Goal: Task Accomplishment & Management: Use online tool/utility

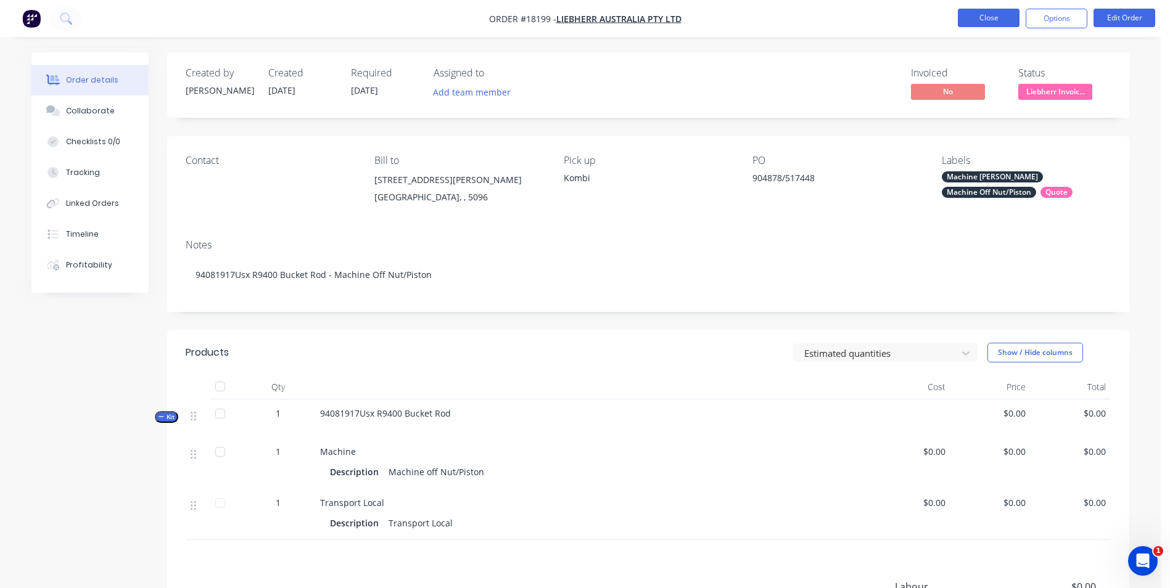
click at [979, 20] on button "Close" at bounding box center [989, 18] width 62 height 18
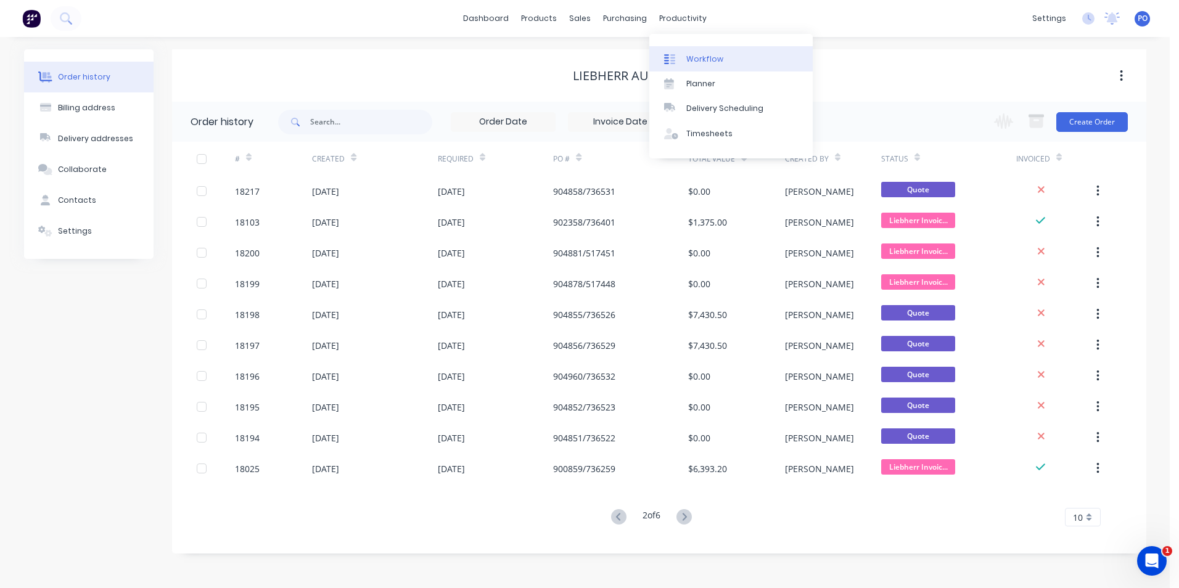
click at [696, 52] on link "Workflow" at bounding box center [730, 58] width 163 height 25
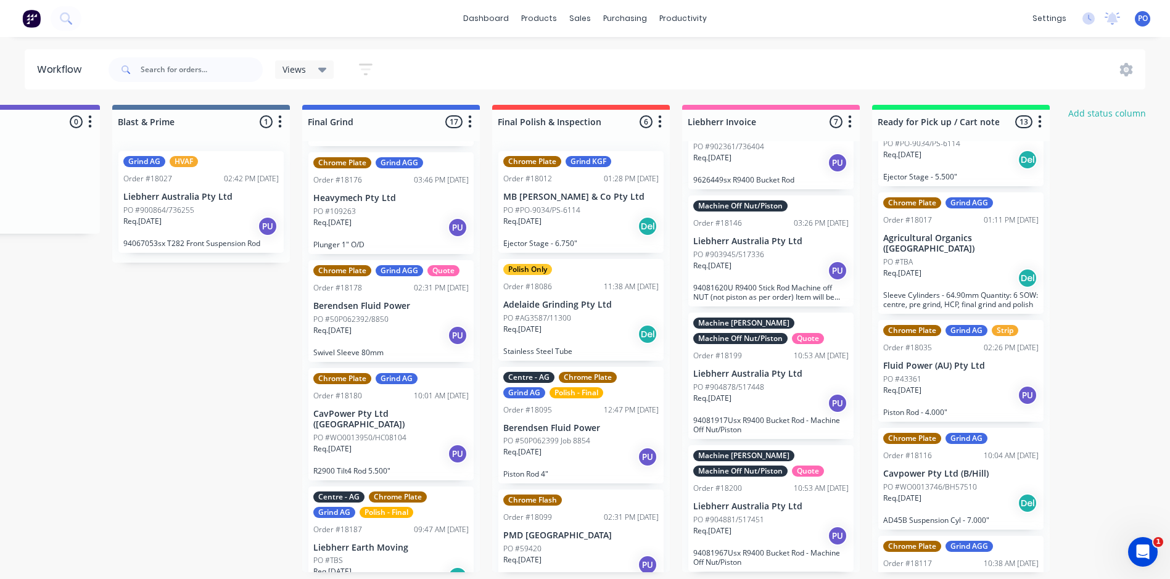
scroll to position [1458, 0]
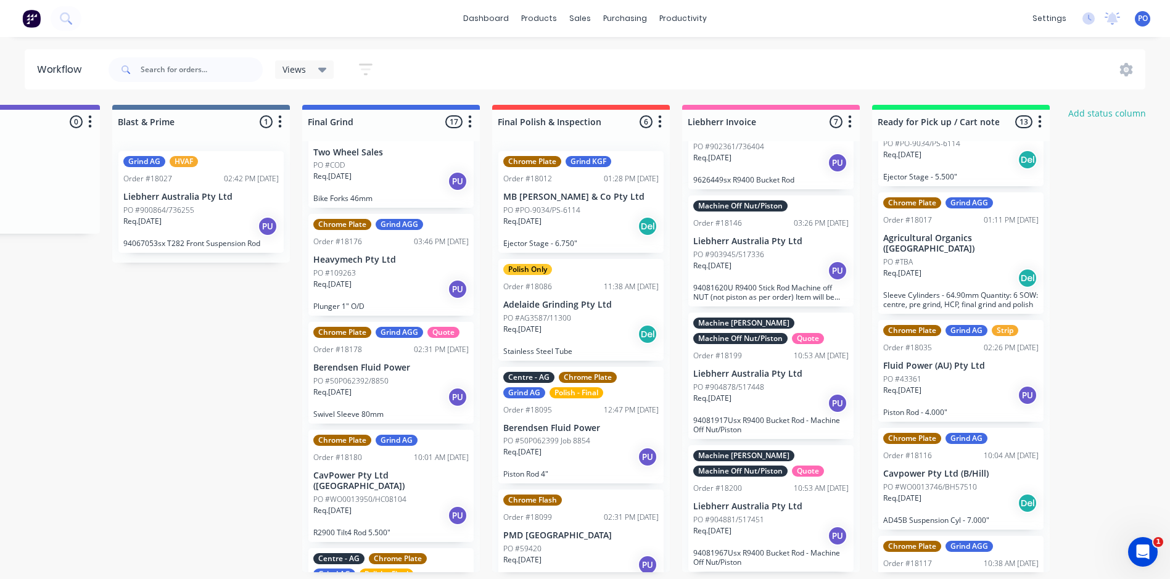
click at [413, 409] on p "Swivel Sleeve 80mm" at bounding box center [390, 413] width 155 height 9
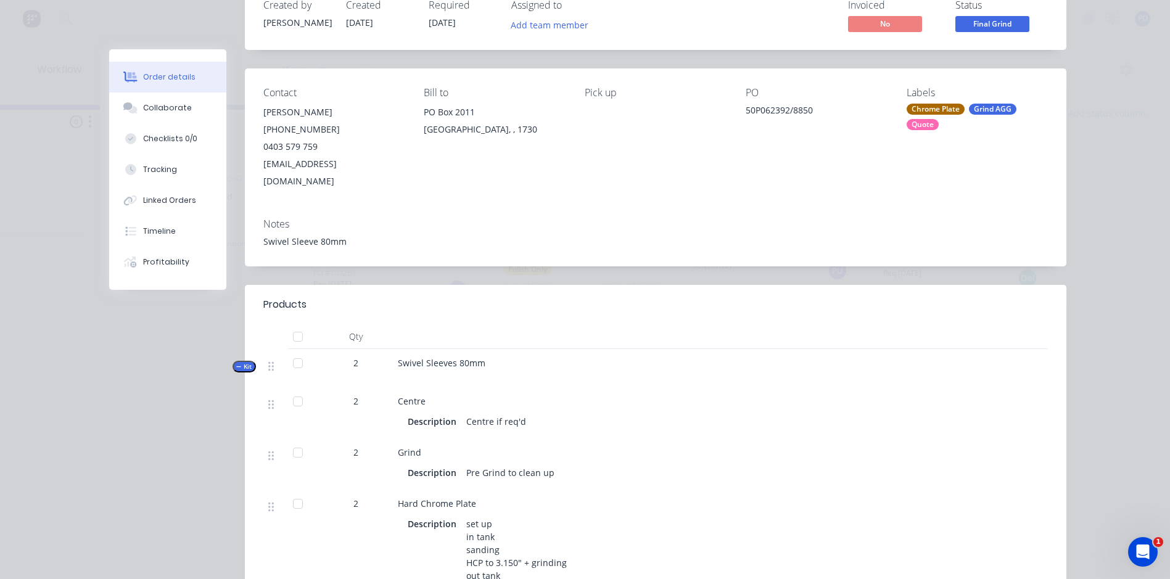
scroll to position [0, 0]
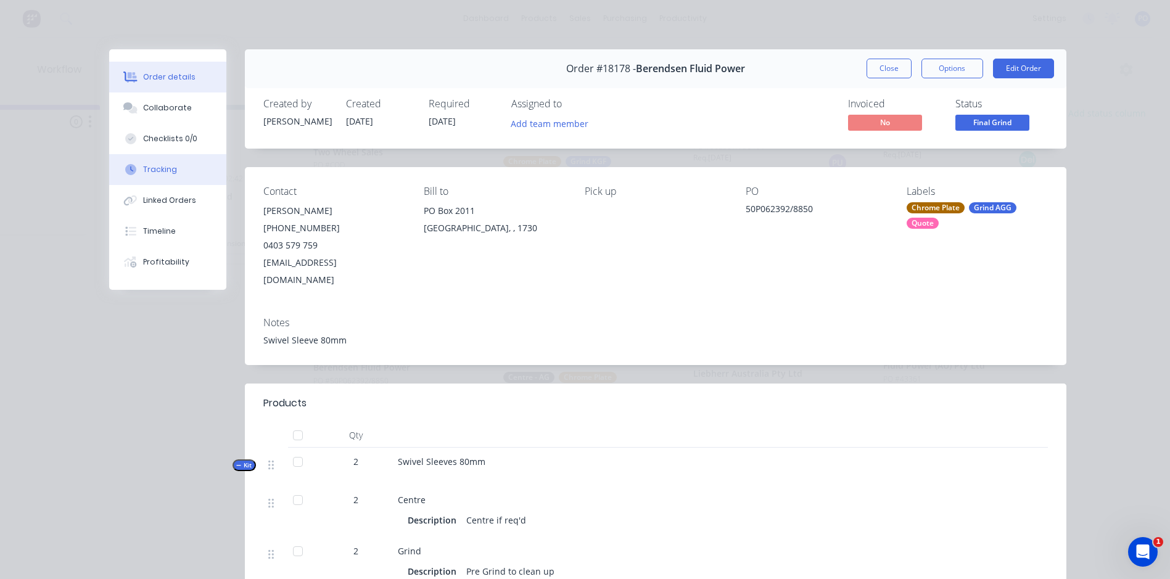
click at [167, 168] on div "Tracking" at bounding box center [160, 169] width 34 height 11
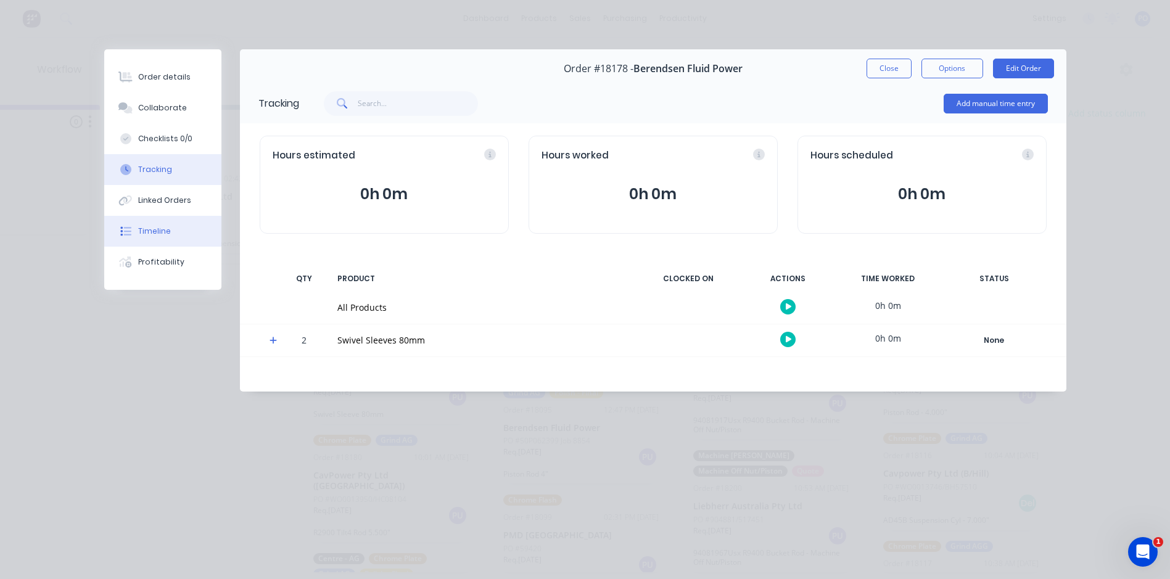
click at [166, 223] on button "Timeline" at bounding box center [162, 231] width 117 height 31
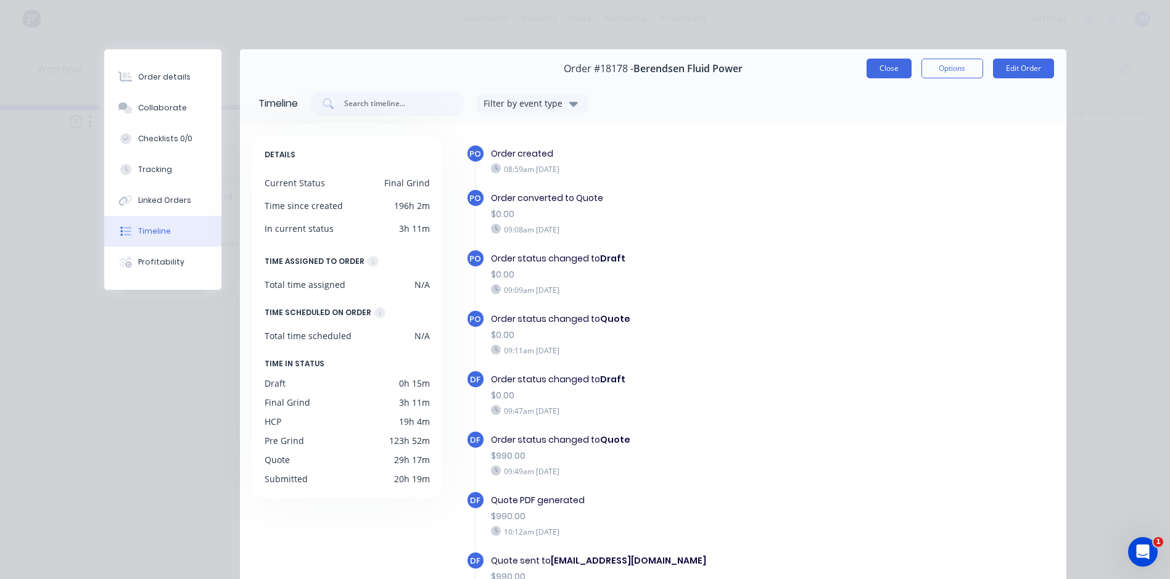
click at [878, 68] on button "Close" at bounding box center [888, 69] width 45 height 20
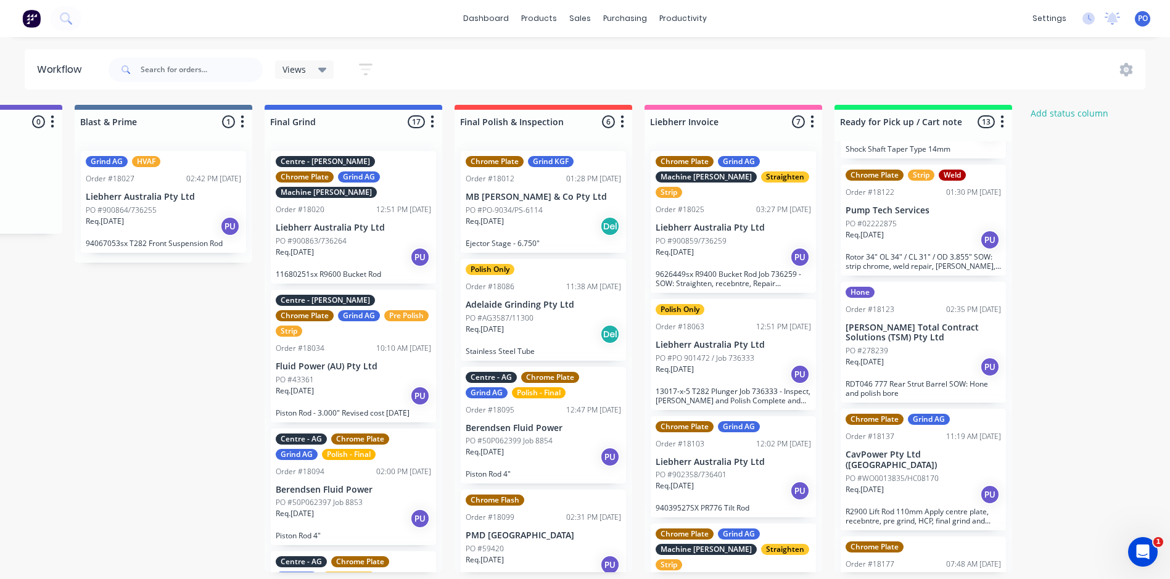
scroll to position [1022, 0]
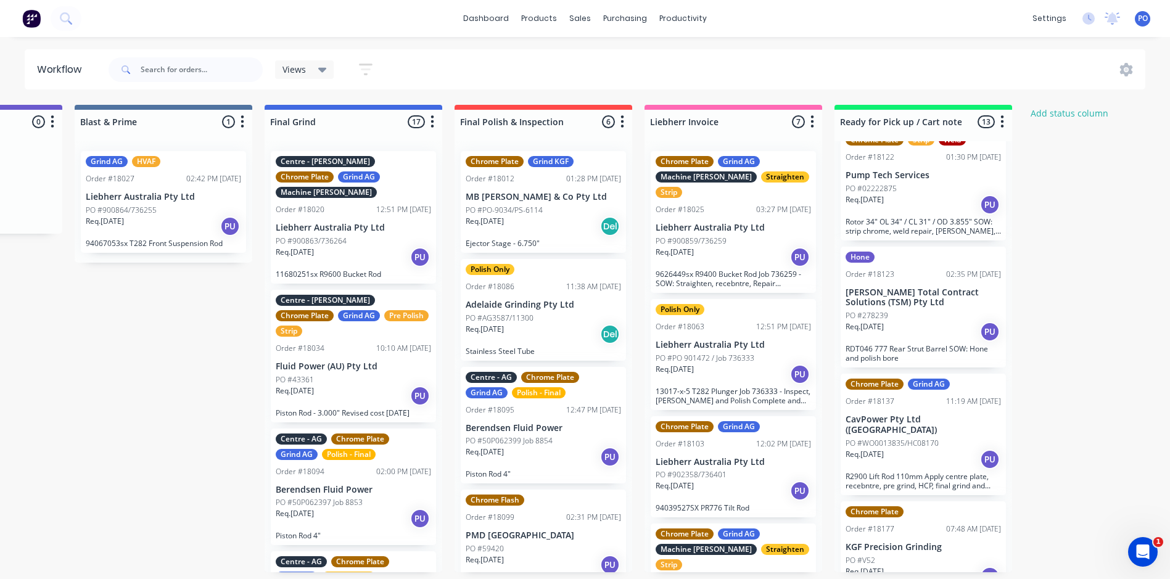
click at [950, 566] on div "Req. [DATE] PU" at bounding box center [922, 576] width 155 height 21
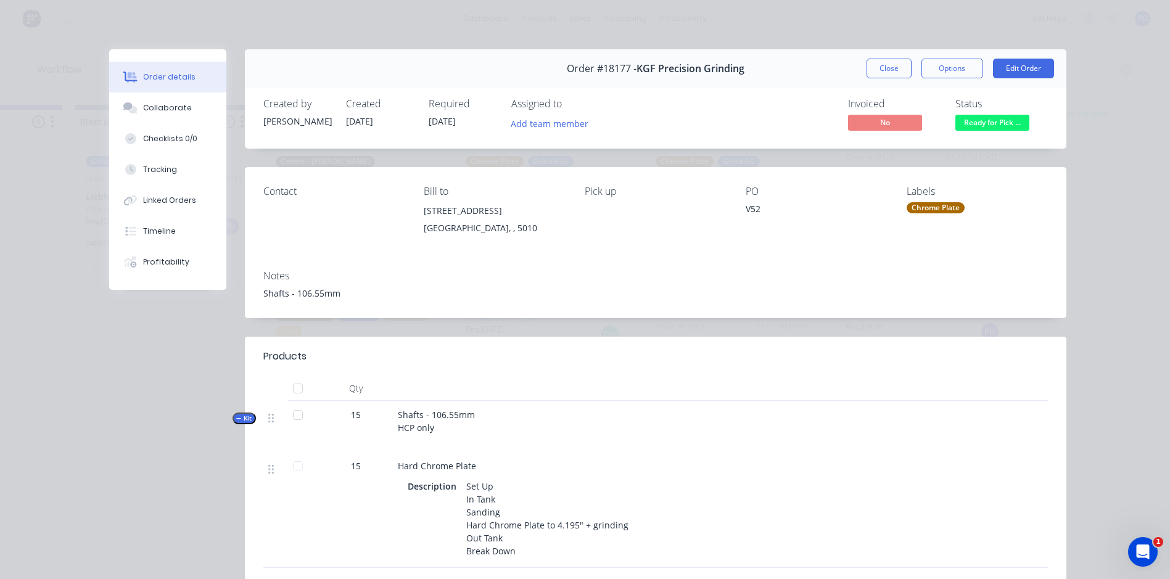
scroll to position [0, 2611]
click at [881, 68] on button "Close" at bounding box center [888, 69] width 45 height 20
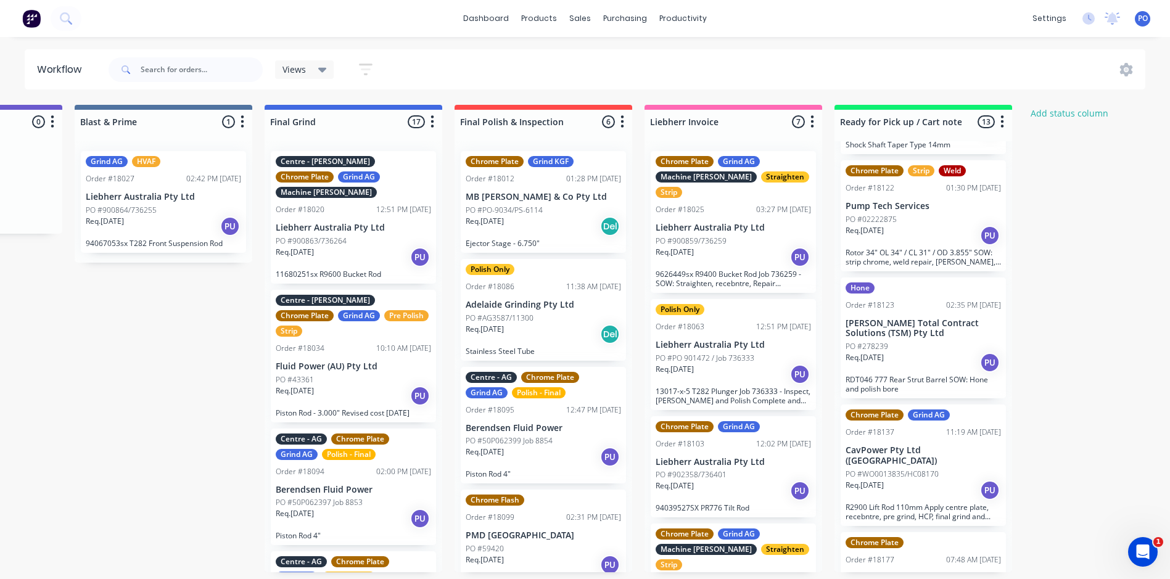
scroll to position [1022, 0]
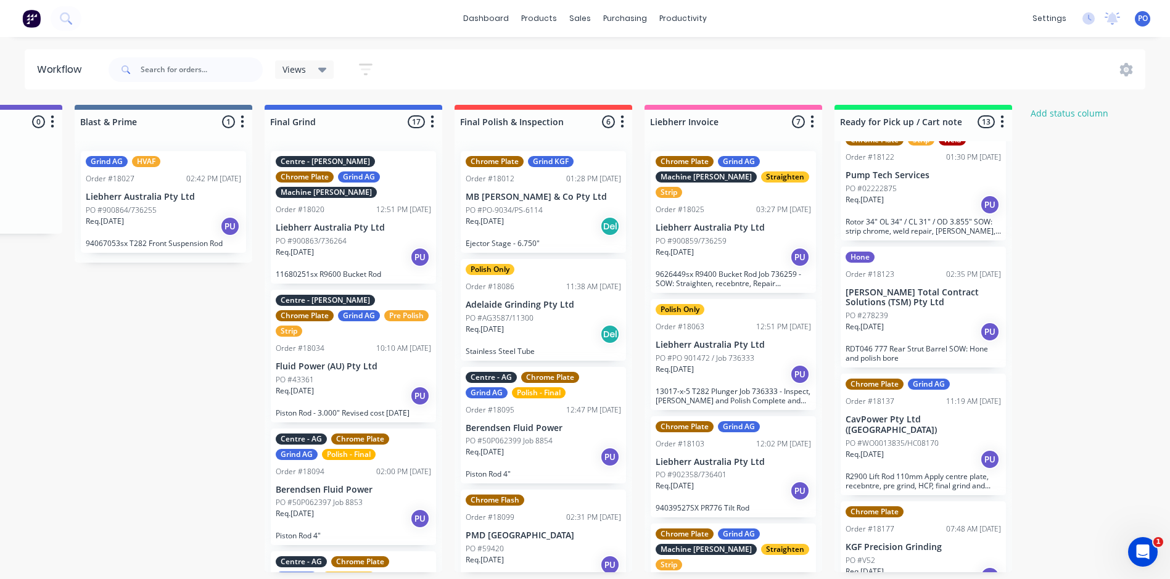
click at [949, 449] on div "Req. [DATE] PU" at bounding box center [922, 459] width 155 height 21
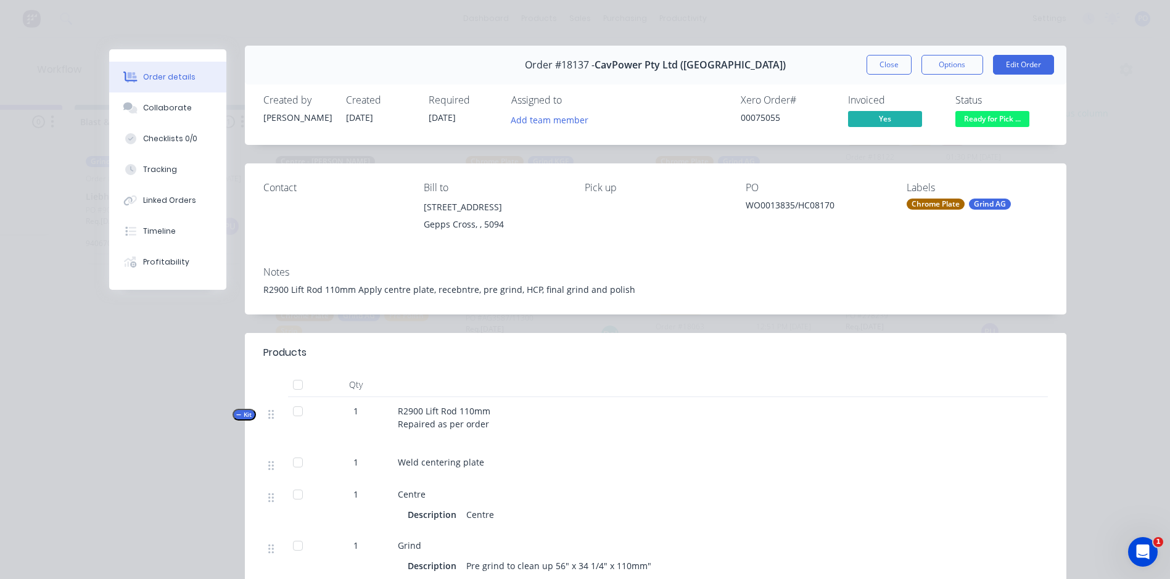
scroll to position [0, 0]
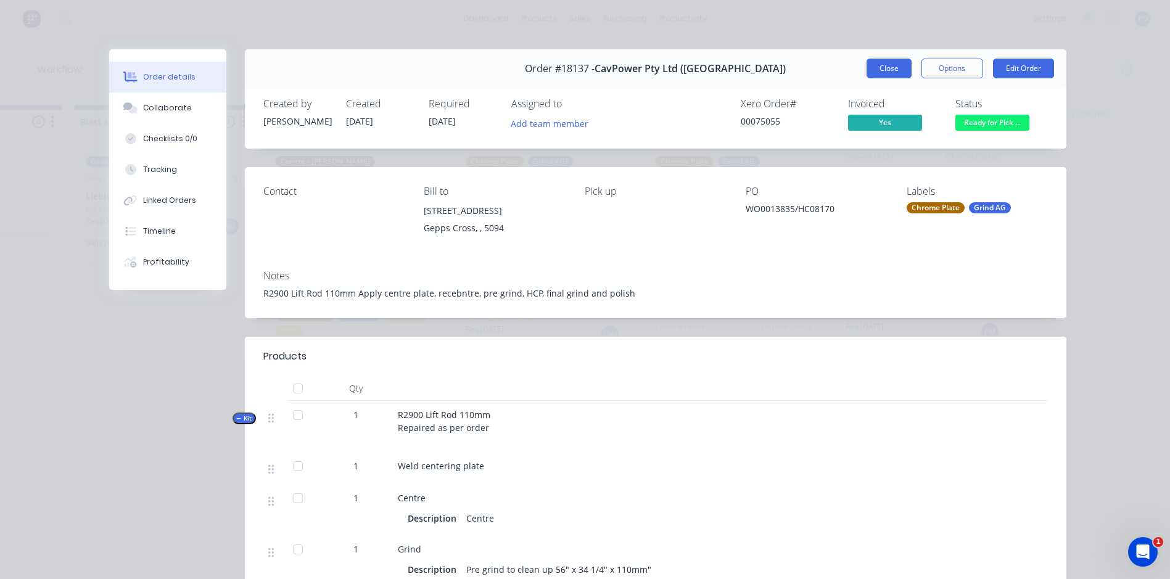
click at [891, 70] on button "Close" at bounding box center [888, 69] width 45 height 20
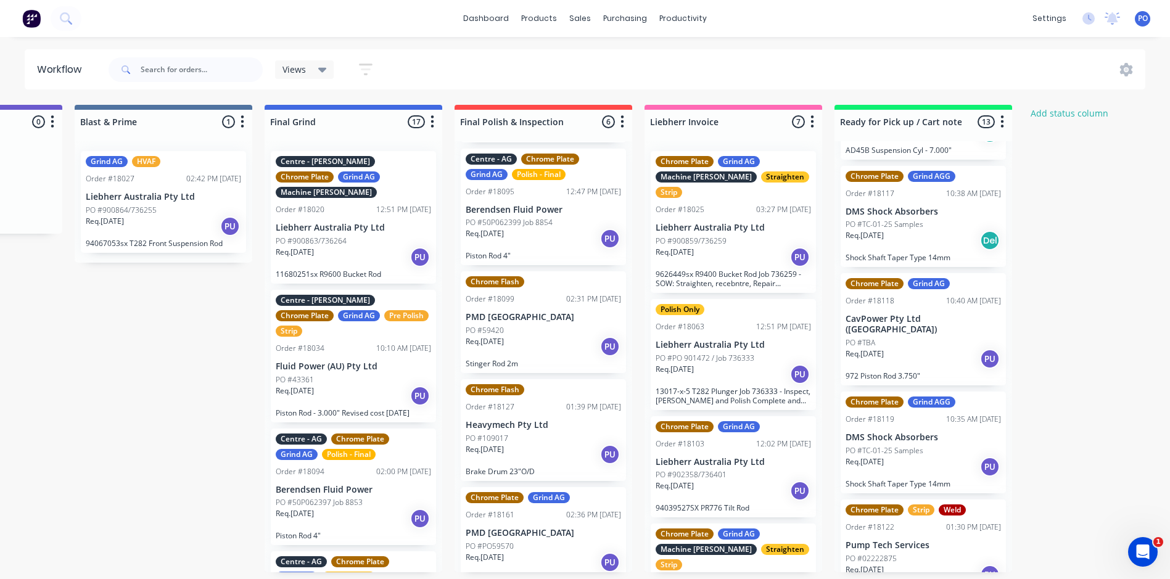
scroll to position [245, 0]
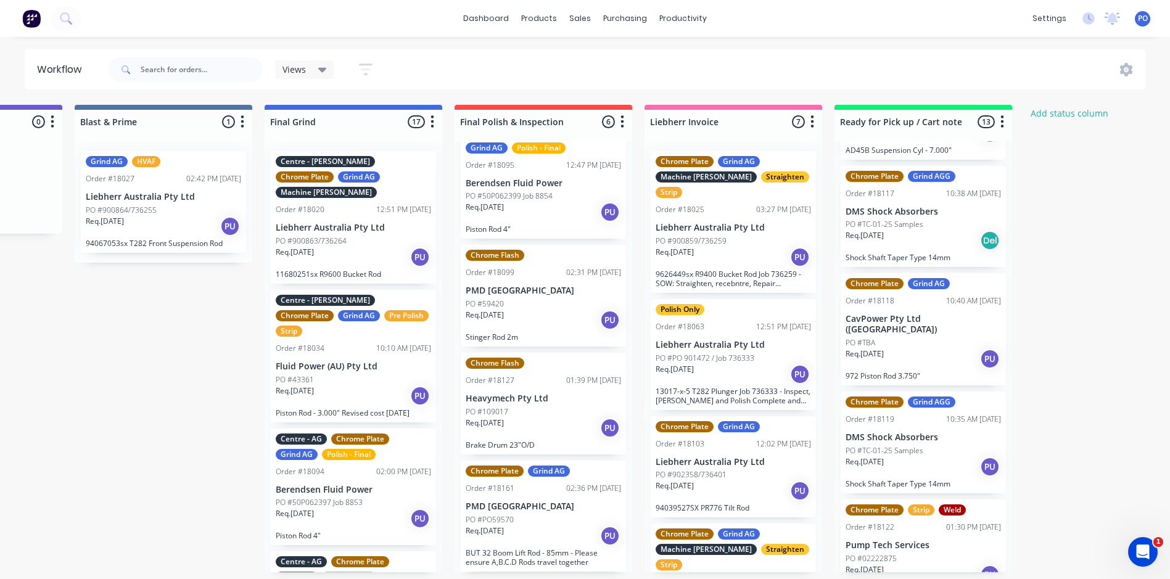
click at [568, 416] on div "PO #109017" at bounding box center [543, 411] width 155 height 11
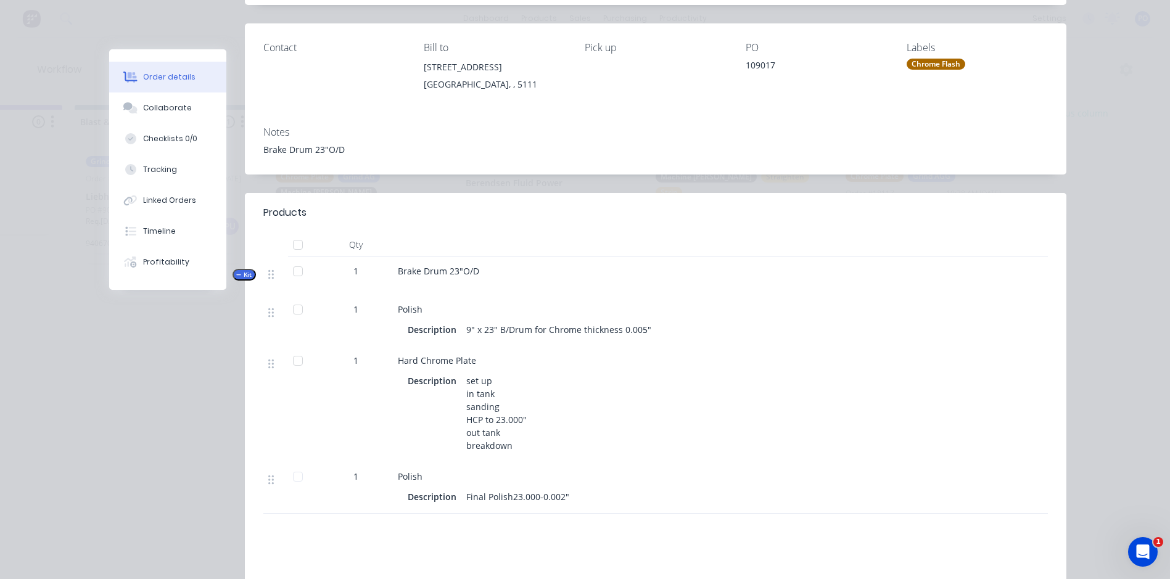
scroll to position [0, 0]
